Goal: Task Accomplishment & Management: Use online tool/utility

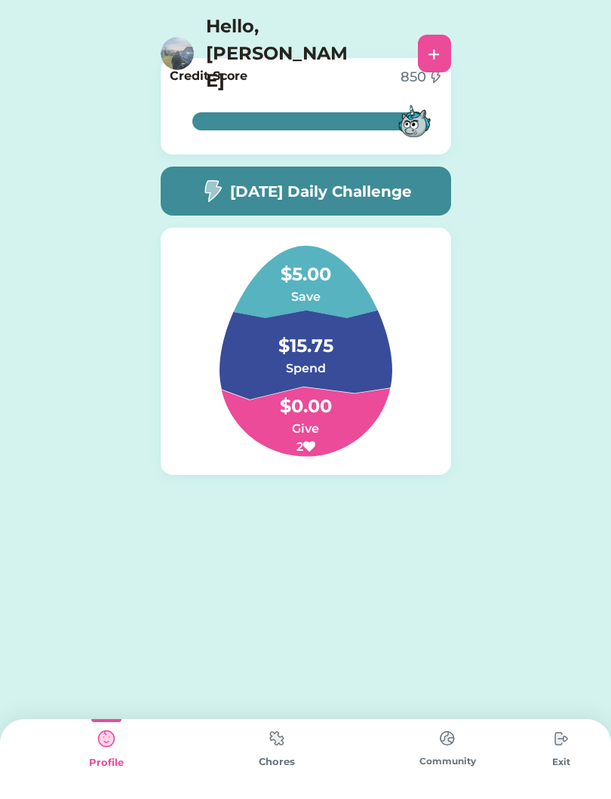
click at [552, 740] on img at bounding box center [561, 739] width 30 height 30
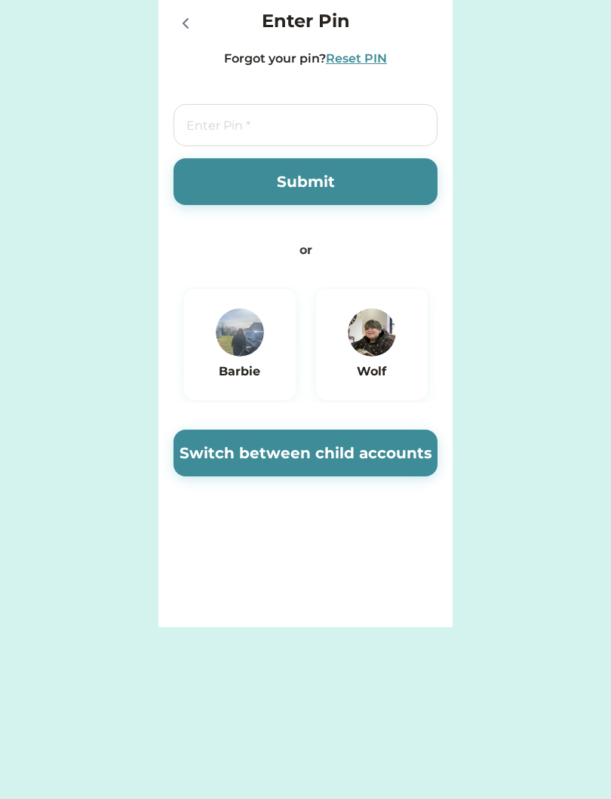
click at [357, 342] on img at bounding box center [372, 332] width 48 height 48
click at [392, 339] on img at bounding box center [372, 332] width 48 height 48
click at [357, 348] on img at bounding box center [372, 332] width 48 height 48
click at [272, 446] on button "Switch between child accounts" at bounding box center [305, 453] width 264 height 47
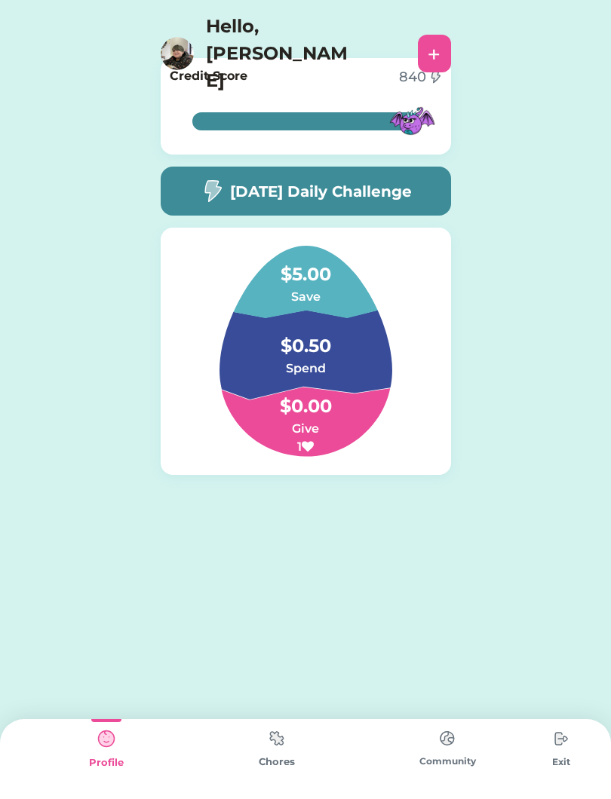
click at [274, 744] on img at bounding box center [277, 738] width 30 height 29
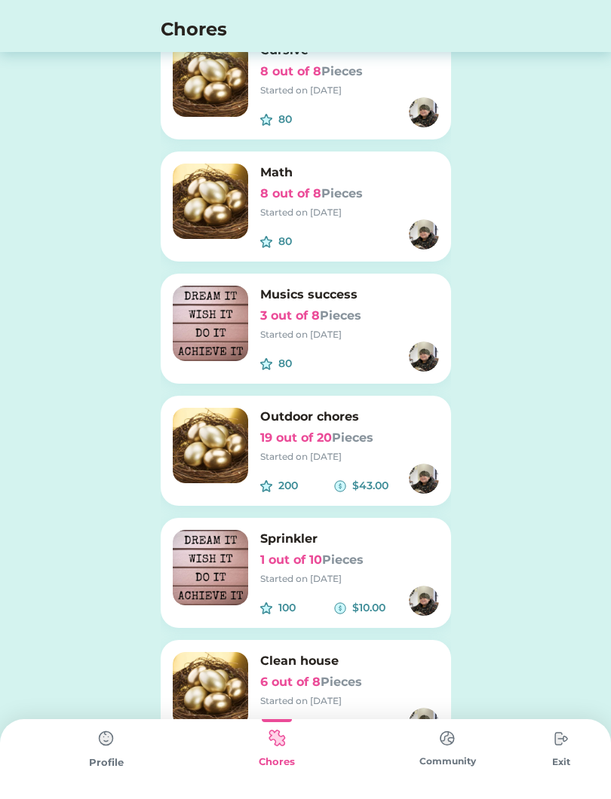
click at [212, 436] on img at bounding box center [210, 445] width 75 height 75
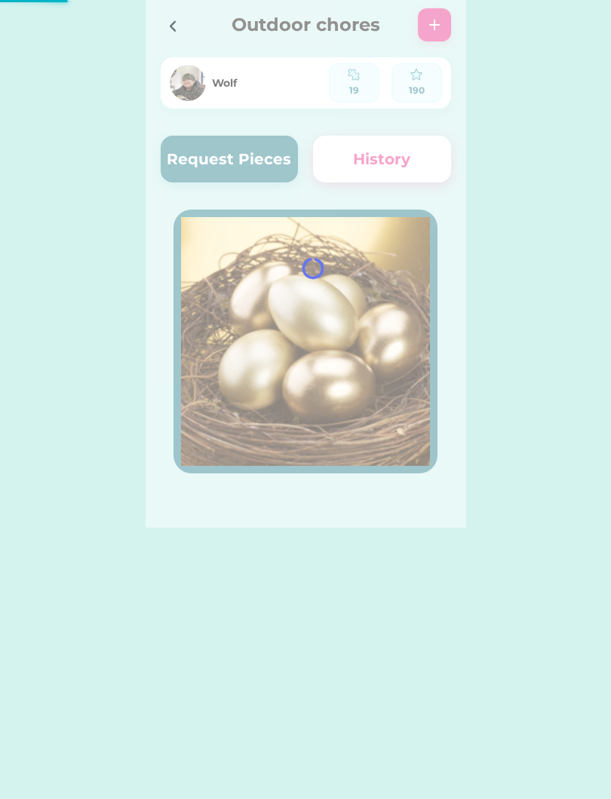
click at [197, 160] on div at bounding box center [306, 264] width 320 height 528
click at [186, 156] on div at bounding box center [306, 264] width 320 height 528
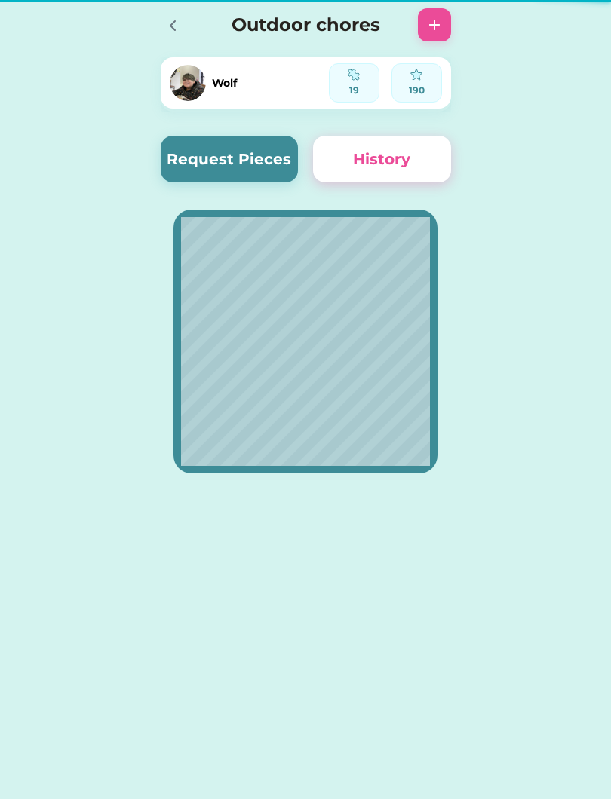
click at [177, 160] on button "Request Pieces" at bounding box center [230, 159] width 138 height 47
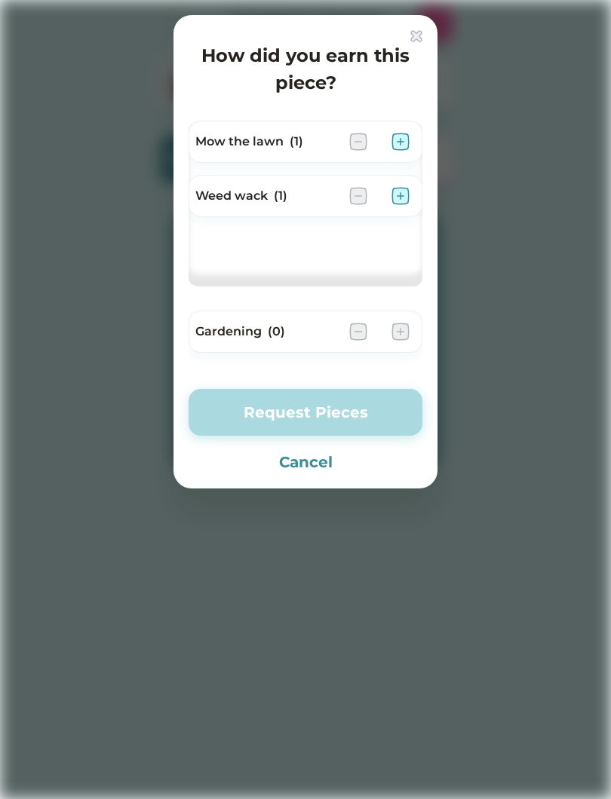
click at [397, 138] on img at bounding box center [400, 142] width 18 height 18
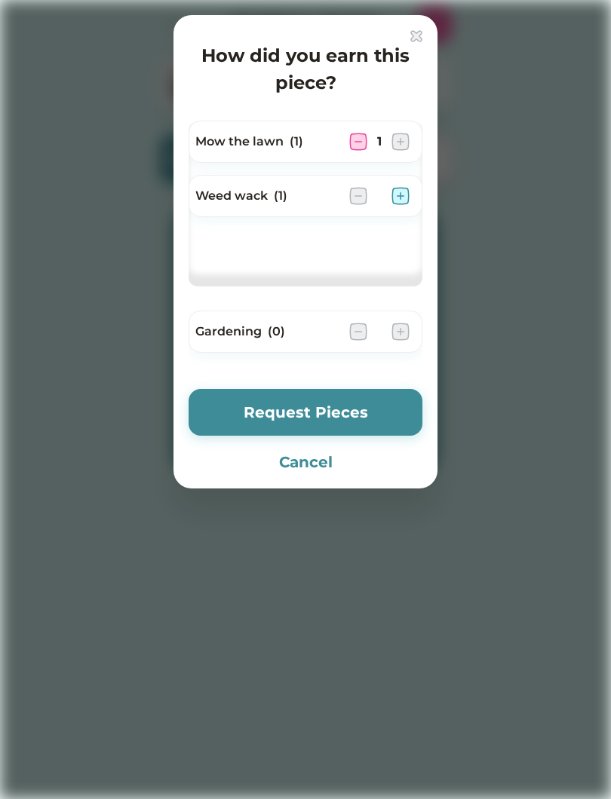
click at [299, 395] on button "Request Pieces" at bounding box center [306, 412] width 234 height 47
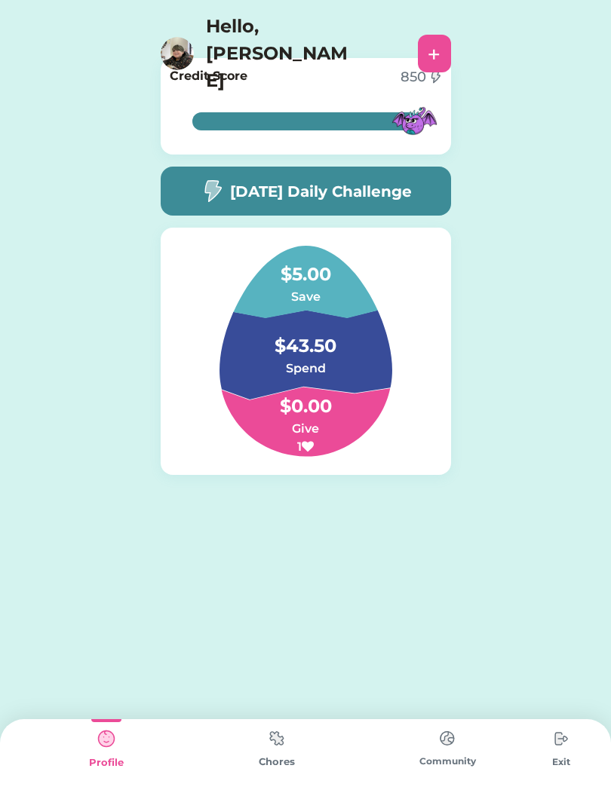
click at [203, 188] on img at bounding box center [212, 190] width 24 height 23
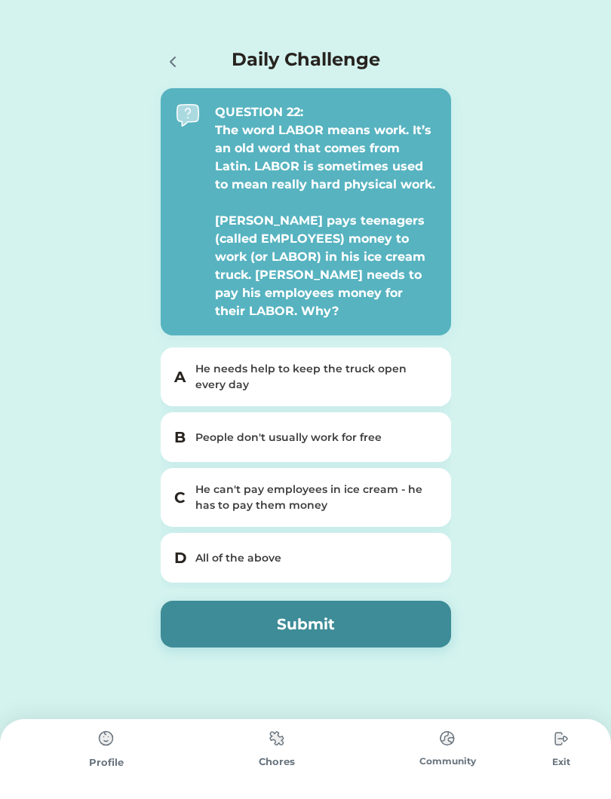
click at [198, 550] on div "All of the above" at bounding box center [314, 558] width 239 height 16
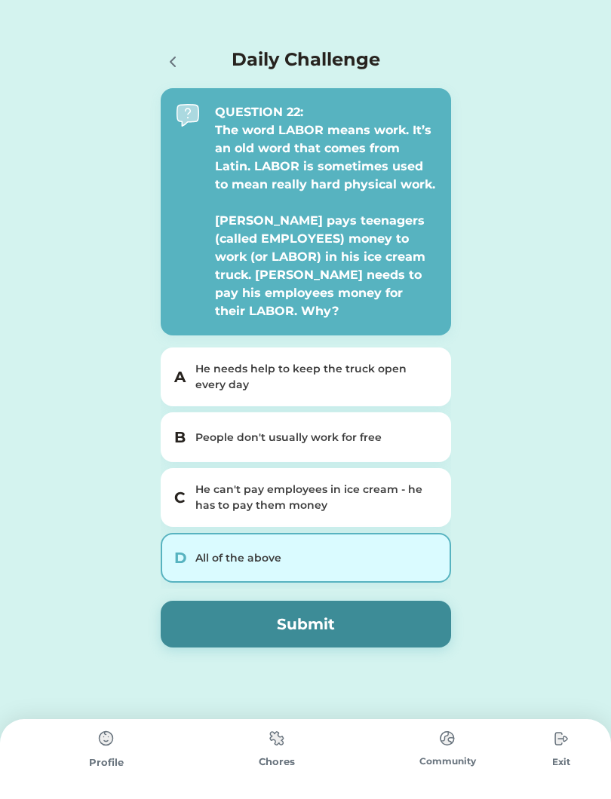
click at [254, 630] on button "Submit" at bounding box center [306, 624] width 290 height 47
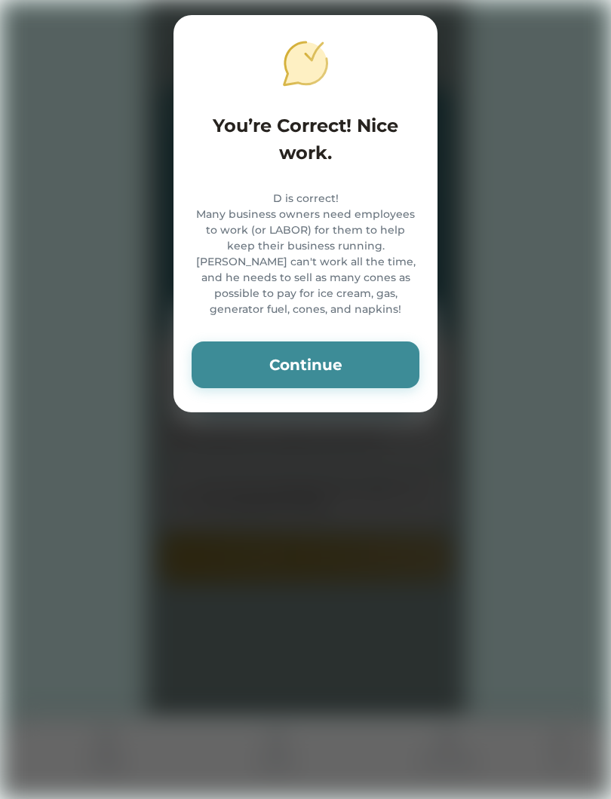
click at [237, 374] on button "Continue" at bounding box center [306, 365] width 228 height 47
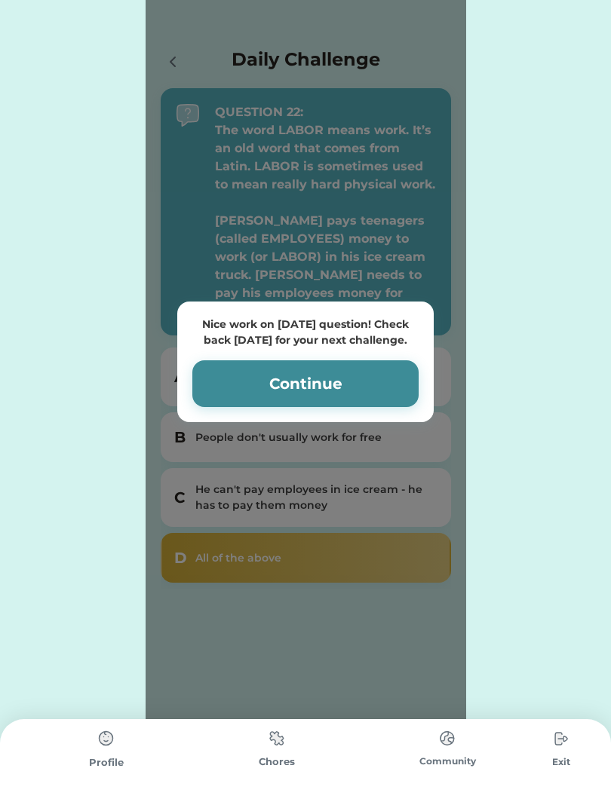
click at [234, 382] on button "Continue" at bounding box center [305, 383] width 226 height 47
